Goal: Task Accomplishment & Management: Use online tool/utility

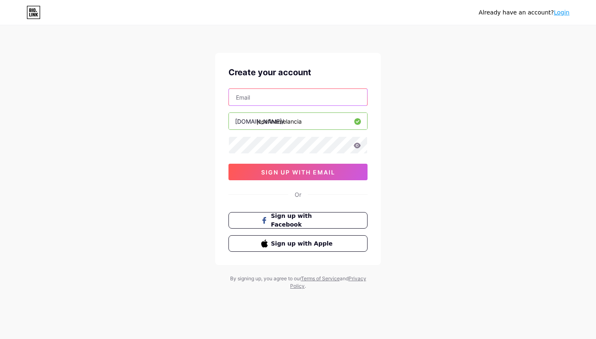
click at [256, 100] on input "text" at bounding box center [298, 97] width 138 height 17
type input "[EMAIL_ADDRESS][PERSON_NAME][DOMAIN_NAME]"
click at [358, 148] on icon at bounding box center [357, 145] width 7 height 5
drag, startPoint x: 315, startPoint y: 121, endPoint x: 130, endPoint y: 126, distance: 185.1
click at [130, 126] on div "Already have an account? Login Create your account [EMAIL_ADDRESS][PERSON_NAME]…" at bounding box center [298, 158] width 596 height 317
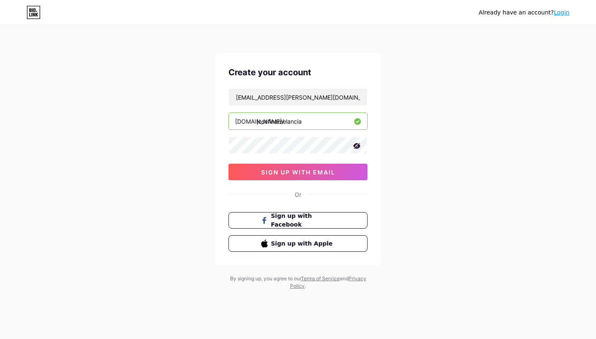
drag, startPoint x: 308, startPoint y: 120, endPoint x: 165, endPoint y: 106, distance: 143.5
click at [165, 106] on div "Already have an account? Login Create your account [EMAIL_ADDRESS][PERSON_NAME]…" at bounding box center [298, 158] width 596 height 317
click at [334, 173] on span "sign up with email" at bounding box center [298, 172] width 74 height 7
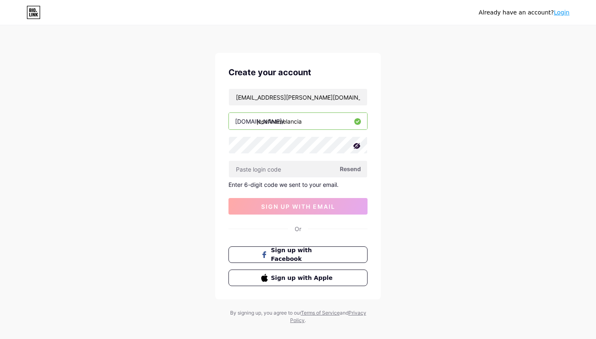
click at [352, 172] on span "Resend" at bounding box center [350, 169] width 21 height 9
click at [285, 171] on input "text" at bounding box center [298, 169] width 138 height 17
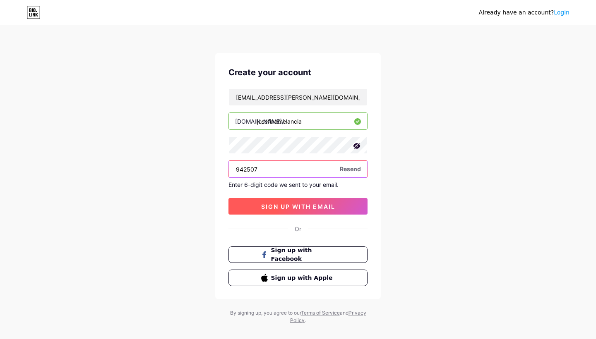
type input "942507"
click at [331, 207] on span "sign up with email" at bounding box center [298, 206] width 74 height 7
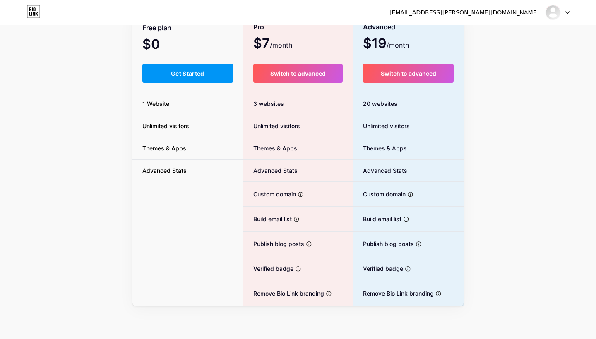
scroll to position [67, 0]
click at [201, 79] on button "Get Started" at bounding box center [187, 73] width 91 height 19
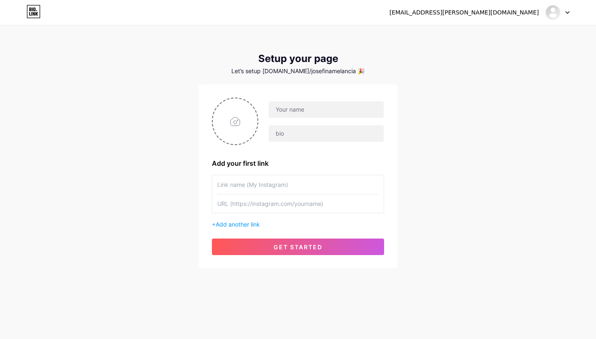
click at [298, 205] on input "text" at bounding box center [297, 204] width 161 height 19
click at [237, 222] on span "Add another link" at bounding box center [238, 224] width 44 height 7
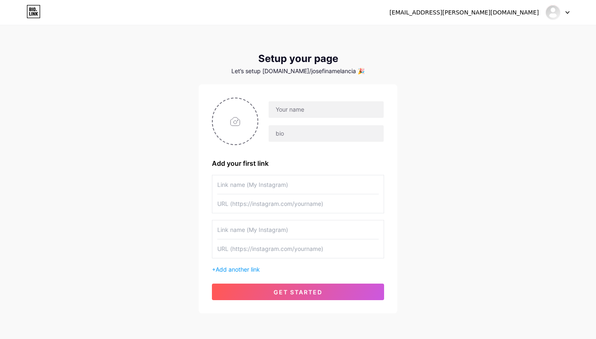
click at [447, 202] on div "[EMAIL_ADDRESS][PERSON_NAME][DOMAIN_NAME] Dashboard Logout Setup your page Let’…" at bounding box center [298, 170] width 596 height 340
click at [244, 251] on input "text" at bounding box center [297, 249] width 161 height 19
paste input "[URL][DOMAIN_NAME]"
type input "[URL][DOMAIN_NAME]"
type input "Stream & Download "Your Goodness And Love Follow Me""
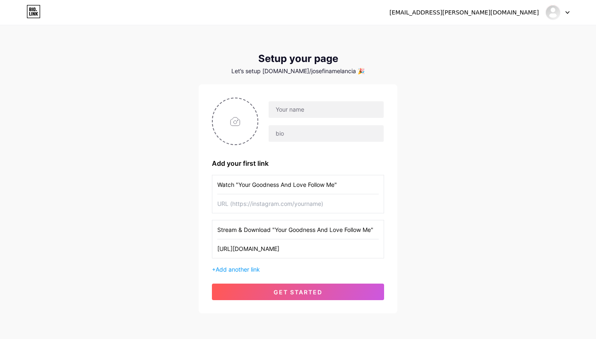
type input "Watch "Your Goodness And Love Follow Me""
click at [278, 206] on input "text" at bounding box center [297, 204] width 161 height 19
paste input "[URL][DOMAIN_NAME]"
type input "[URL][DOMAIN_NAME]"
click at [426, 201] on div "[EMAIL_ADDRESS][PERSON_NAME][DOMAIN_NAME] Dashboard Logout Setup your page Let’…" at bounding box center [298, 170] width 596 height 340
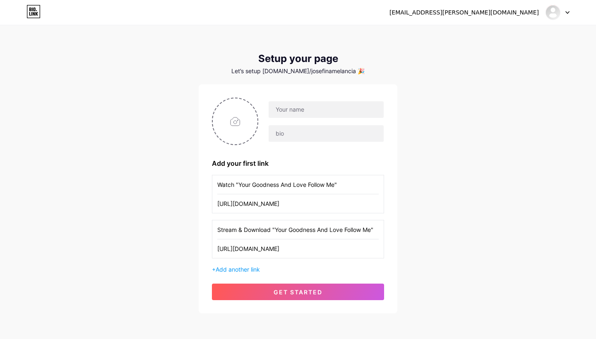
click at [249, 231] on input "Stream & Download "Your Goodness And Love Follow Me"" at bounding box center [297, 230] width 161 height 19
type input "Stream or download "Your Goodness And Love Follow Me""
click at [310, 106] on input "[PERSON_NAME]" at bounding box center [326, 109] width 115 height 17
type input "J"
type input "[PERSON_NAME]"
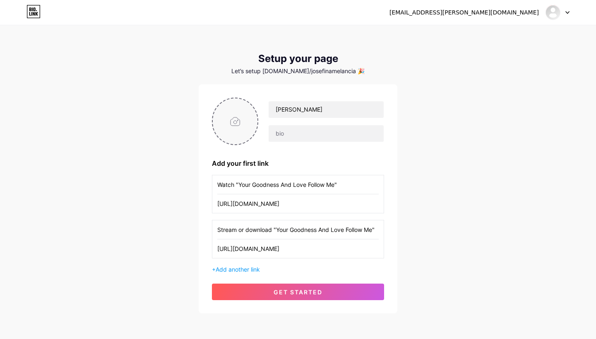
click at [227, 122] on input "file" at bounding box center [235, 122] width 45 height 46
type input "C:\fakepath\YouTube Thumbnail 1.jpeg"
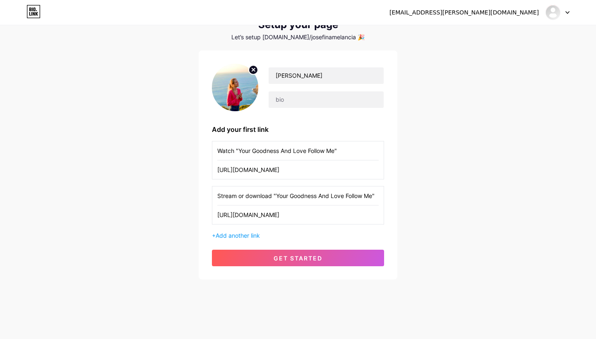
scroll to position [34, 0]
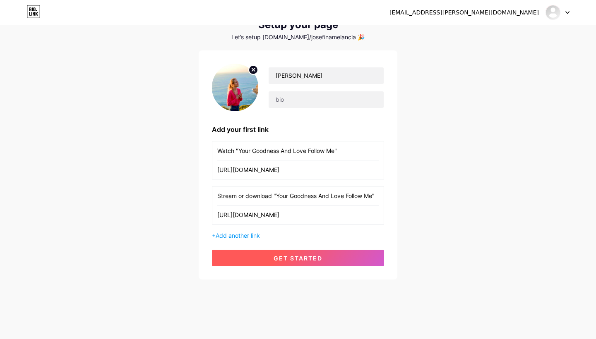
click at [305, 258] on span "get started" at bounding box center [298, 258] width 49 height 7
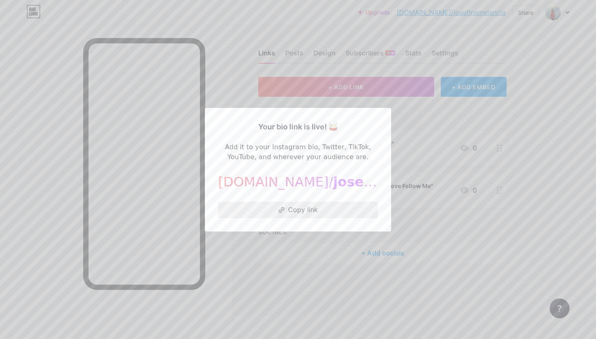
click at [304, 207] on button "Copy link" at bounding box center [298, 210] width 160 height 17
click at [320, 279] on div at bounding box center [298, 169] width 596 height 339
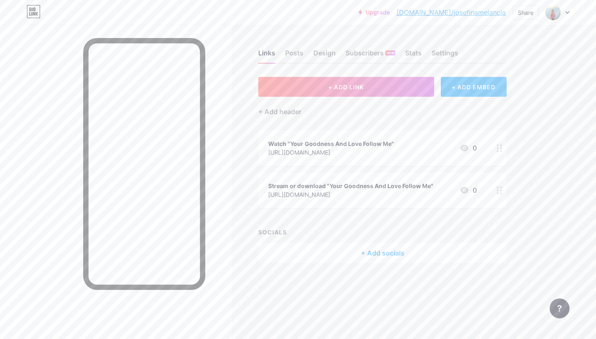
click at [465, 92] on div "+ ADD EMBED" at bounding box center [474, 87] width 66 height 20
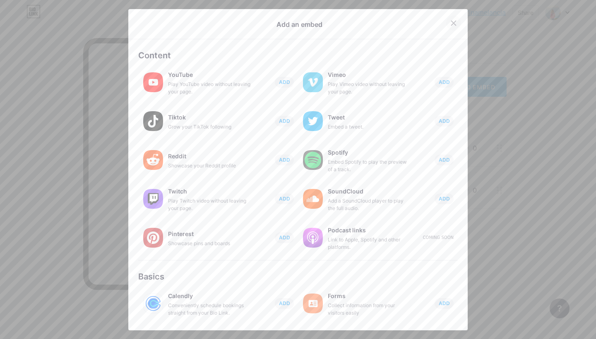
click at [452, 24] on icon at bounding box center [454, 23] width 5 height 5
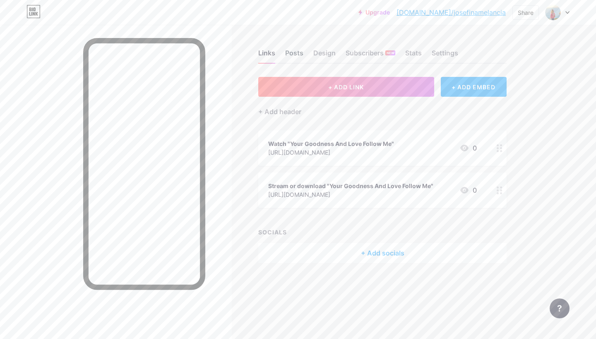
click at [298, 55] on div "Posts" at bounding box center [294, 55] width 18 height 15
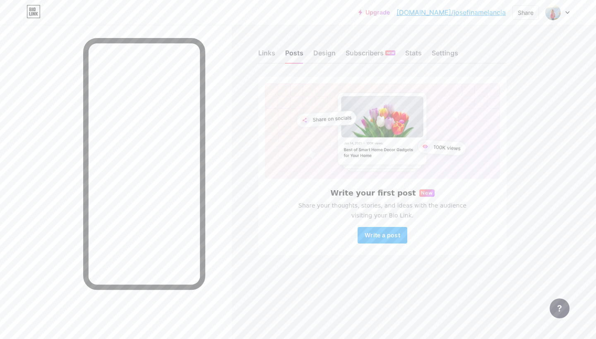
click at [336, 54] on div "Links Posts Design Subscribers NEW Stats Settings" at bounding box center [382, 49] width 248 height 29
click at [321, 54] on div "Design" at bounding box center [324, 55] width 22 height 15
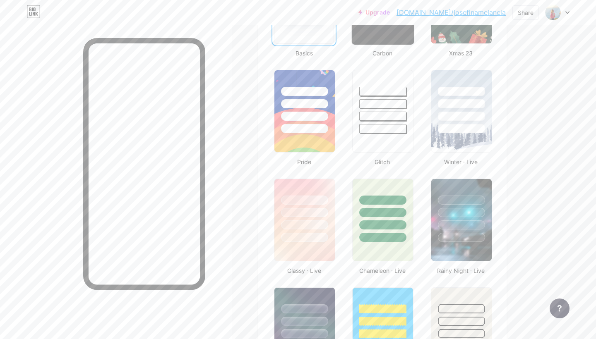
scroll to position [305, 0]
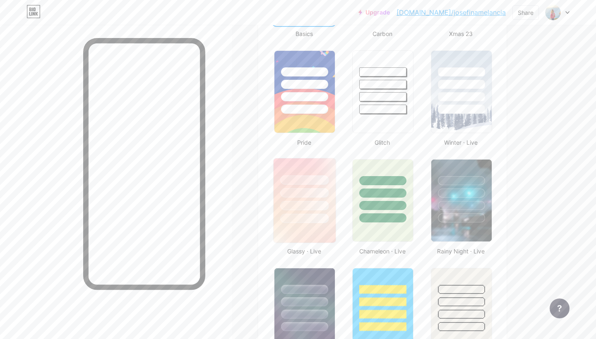
click at [304, 165] on div at bounding box center [305, 191] width 62 height 65
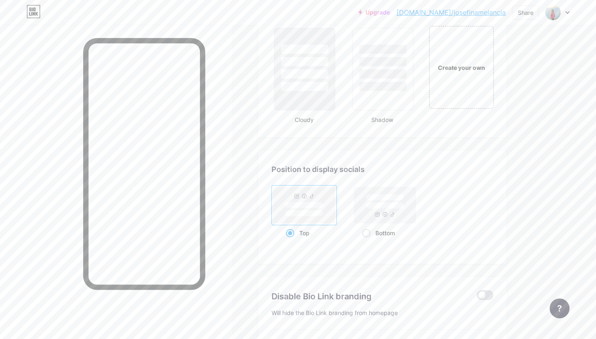
scroll to position [981, 0]
click at [329, 203] on rect at bounding box center [305, 205] width 62 height 36
click at [291, 241] on input "Top" at bounding box center [288, 243] width 5 height 5
click at [317, 201] on rect at bounding box center [305, 205] width 62 height 36
click at [291, 241] on input "Top" at bounding box center [288, 243] width 5 height 5
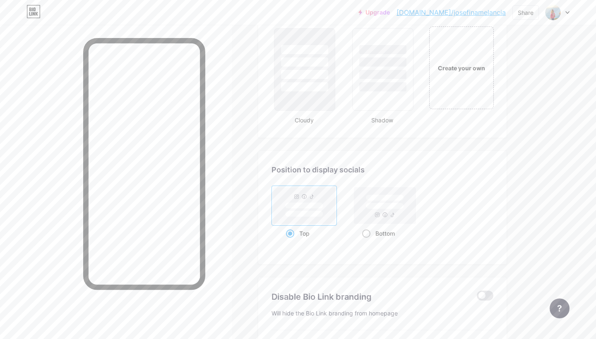
click at [386, 209] on rect at bounding box center [385, 206] width 38 height 6
click at [368, 241] on input "Bottom" at bounding box center [364, 243] width 5 height 5
radio input "true"
click at [317, 204] on rect at bounding box center [304, 206] width 38 height 6
click at [291, 241] on input "Top" at bounding box center [288, 243] width 5 height 5
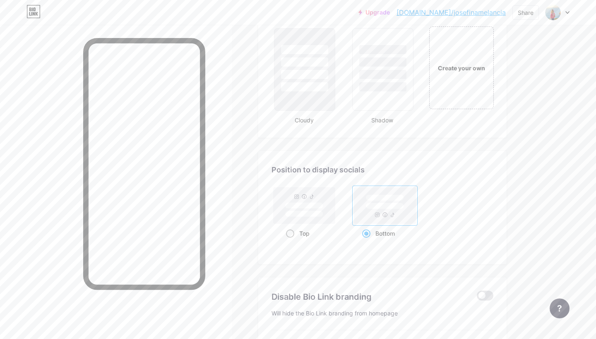
radio input "true"
click at [391, 211] on rect at bounding box center [385, 205] width 62 height 36
click at [368, 241] on input "Bottom" at bounding box center [364, 243] width 5 height 5
radio input "true"
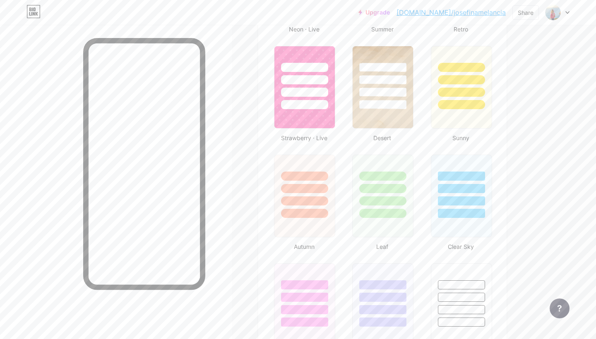
scroll to position [635, 0]
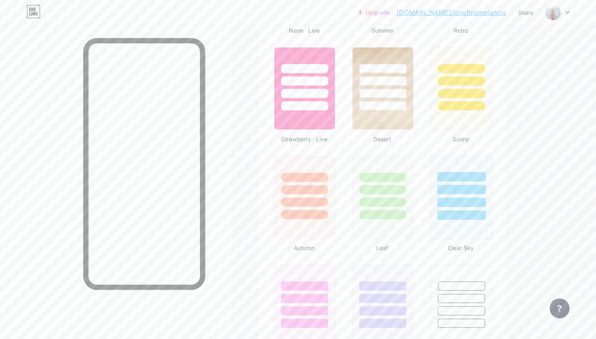
click at [466, 197] on div at bounding box center [461, 187] width 62 height 65
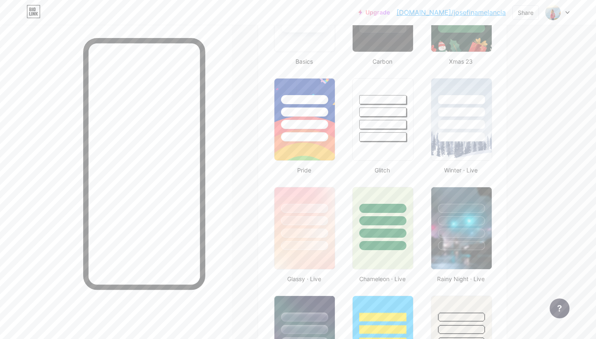
scroll to position [278, 0]
click at [289, 204] on div at bounding box center [304, 208] width 48 height 10
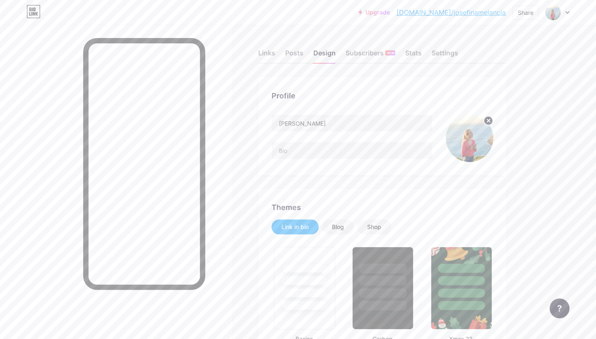
scroll to position [0, 0]
click at [361, 51] on div "Subscribers NEW" at bounding box center [371, 55] width 50 height 15
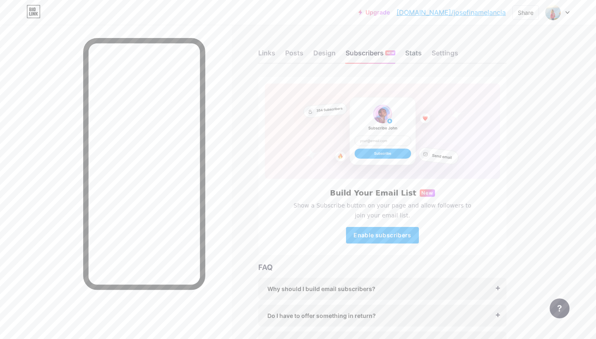
click at [415, 50] on div "Stats" at bounding box center [413, 55] width 17 height 15
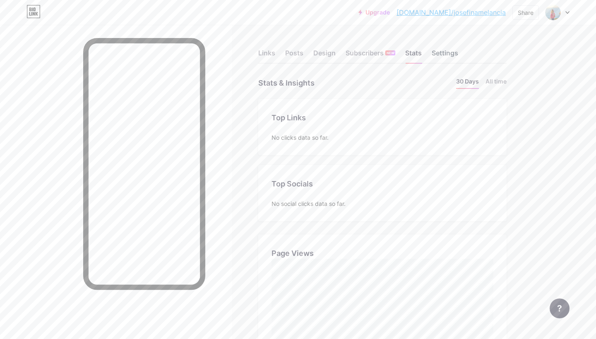
click at [447, 51] on div "Settings" at bounding box center [445, 55] width 26 height 15
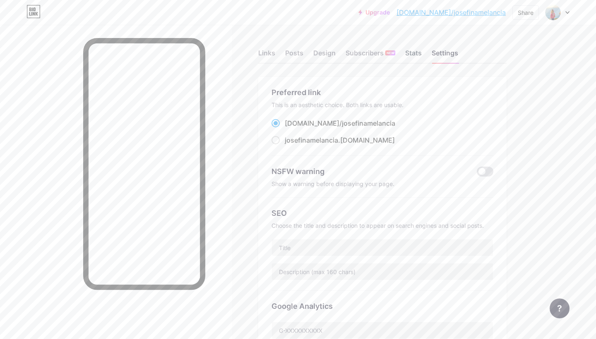
click at [415, 49] on div "Stats" at bounding box center [413, 55] width 17 height 15
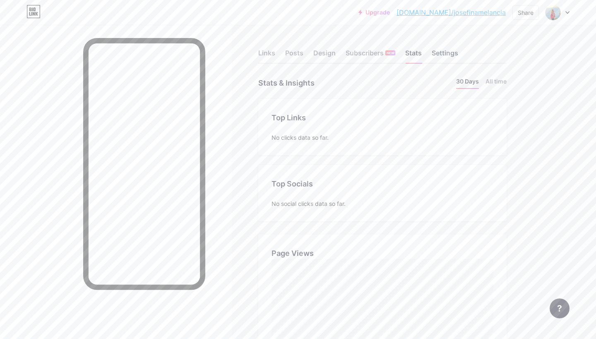
scroll to position [339, 596]
click at [442, 52] on div "Settings" at bounding box center [445, 55] width 26 height 15
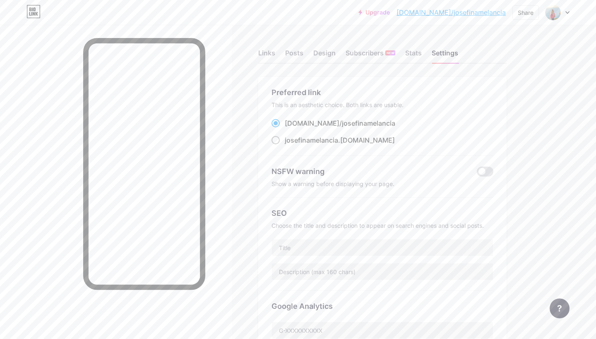
click at [276, 140] on span at bounding box center [276, 140] width 8 height 8
click at [285, 145] on input "josefinamelancia .[DOMAIN_NAME]" at bounding box center [287, 147] width 5 height 5
radio input "true"
click at [548, 125] on div "Upgrade [DOMAIN_NAME]/josefi... [DOMAIN_NAME]/josefinamelancia Share Switch acc…" at bounding box center [298, 339] width 596 height 678
drag, startPoint x: 363, startPoint y: 139, endPoint x: 283, endPoint y: 142, distance: 80.8
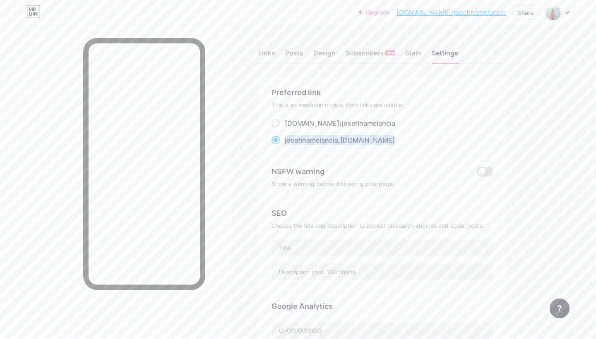
click at [283, 142] on div "josefinamelancia .[DOMAIN_NAME]" at bounding box center [383, 140] width 222 height 10
copy label "josefinamelancia .[DOMAIN_NAME]"
click at [294, 52] on div "Posts" at bounding box center [294, 55] width 18 height 15
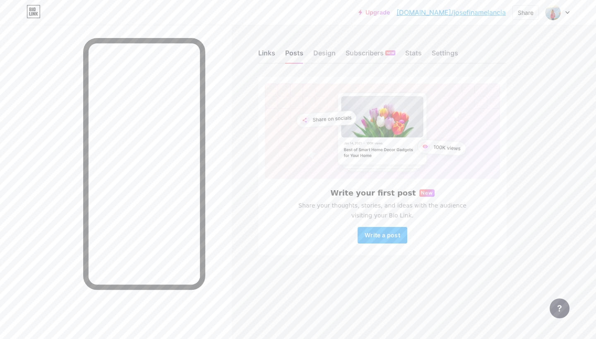
click at [268, 52] on div "Links" at bounding box center [266, 55] width 17 height 15
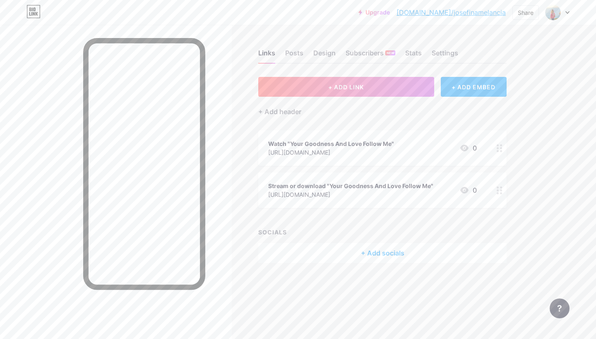
click at [498, 150] on circle at bounding box center [498, 151] width 2 height 2
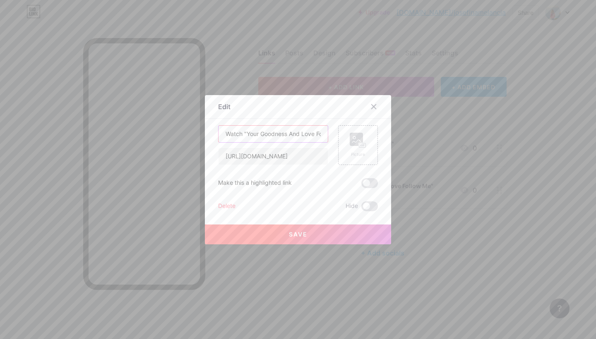
click at [285, 134] on input "Watch "Your Goodness And Love Follow Me"" at bounding box center [273, 134] width 109 height 17
type input "Watch "Your Goodness And Love Follow Me" music video"
click at [309, 236] on button "Save" at bounding box center [298, 235] width 186 height 20
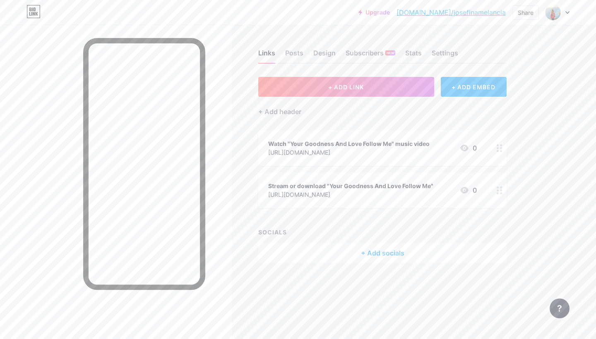
click at [500, 148] on icon at bounding box center [500, 148] width 6 height 8
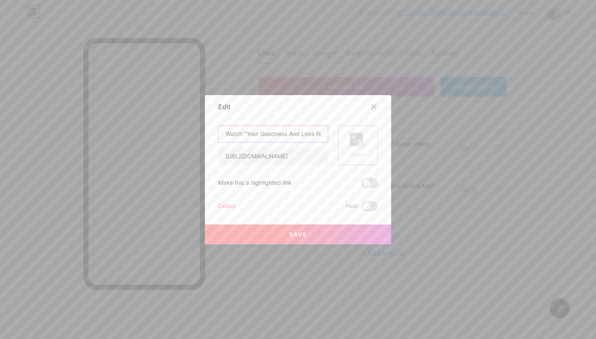
click at [313, 135] on input "Watch "Your Goodness And Love Follow Me" music video" at bounding box center [273, 134] width 109 height 17
type input "Watch "Your Goodness And Love Follow Me" Music Video"
click at [326, 232] on button "Save" at bounding box center [298, 235] width 186 height 20
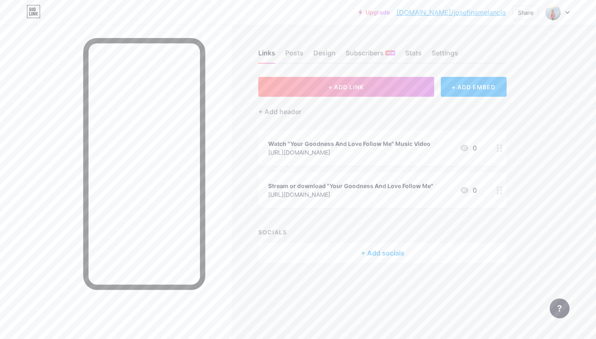
click at [454, 14] on link "[DOMAIN_NAME]/josefinamelancia" at bounding box center [451, 12] width 109 height 10
click at [497, 191] on circle at bounding box center [498, 191] width 2 height 2
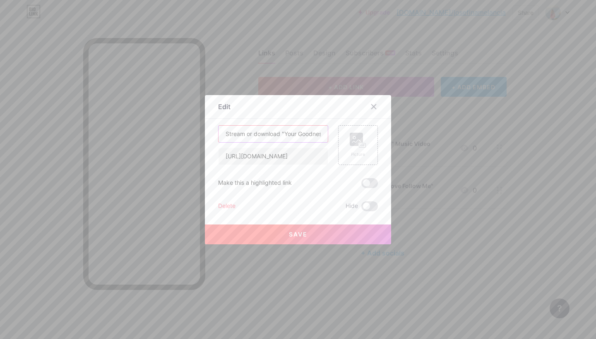
click at [258, 135] on input "Stream or download "Your Goodness And Love Follow Me"" at bounding box center [273, 134] width 109 height 17
type input "Stream or Download "Your Goodness And Love Follow Me""
click at [297, 238] on span "Save" at bounding box center [298, 234] width 19 height 7
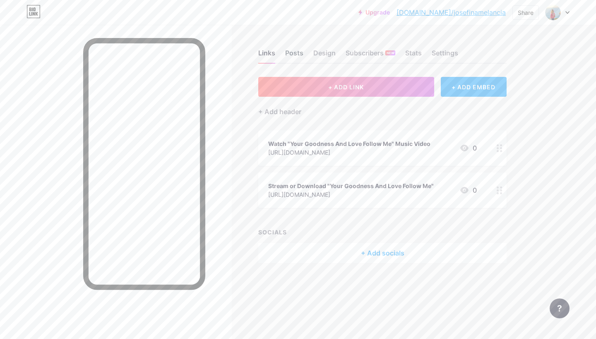
click at [298, 51] on div "Posts" at bounding box center [294, 55] width 18 height 15
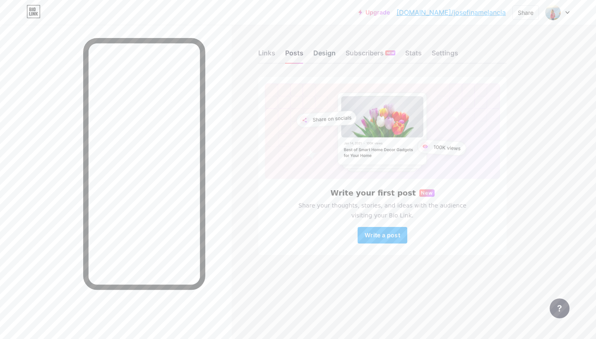
click at [331, 57] on div "Design" at bounding box center [324, 55] width 22 height 15
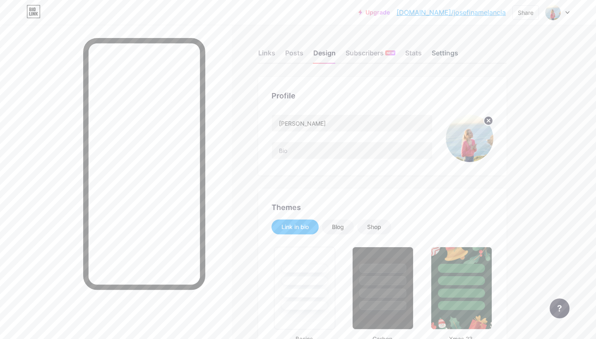
click at [446, 59] on div "Settings" at bounding box center [445, 55] width 26 height 15
